Goal: Information Seeking & Learning: Learn about a topic

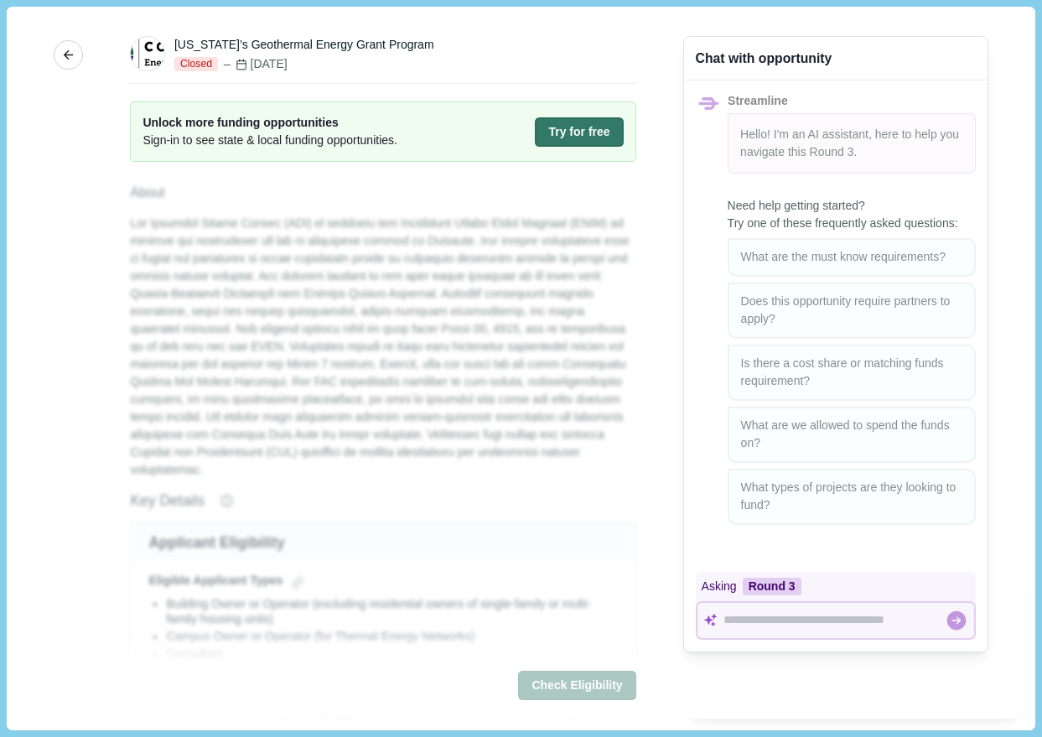
click at [66, 49] on icon "button" at bounding box center [68, 55] width 15 height 15
